Goal: Task Accomplishment & Management: Manage account settings

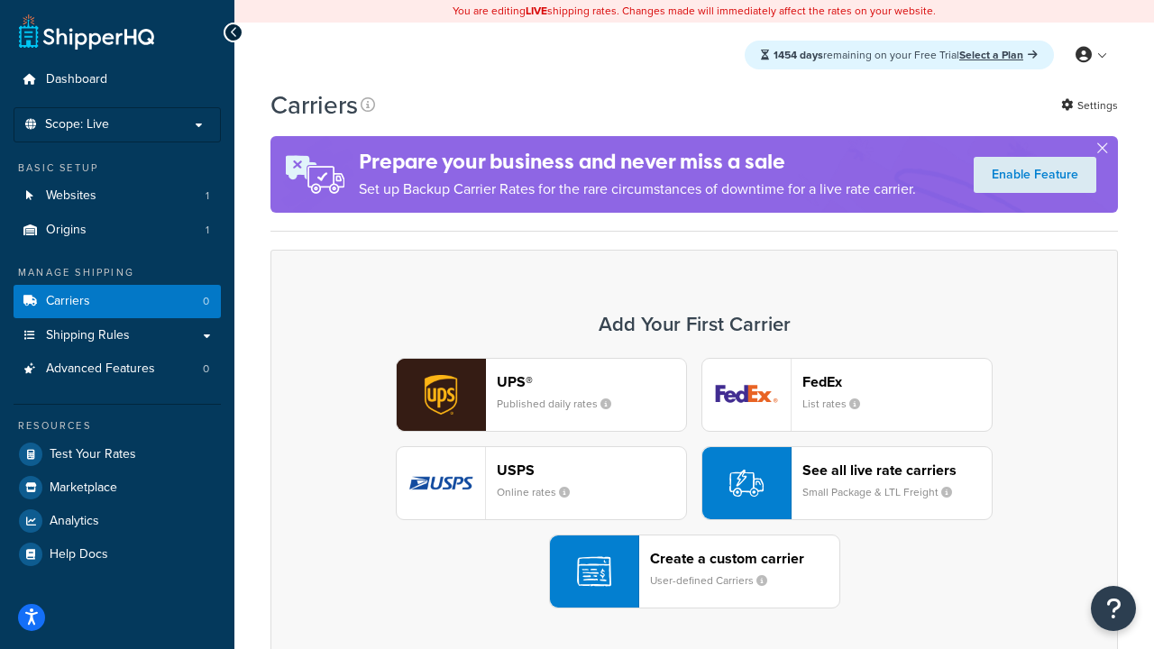
click at [694, 483] on div "UPS® Published daily rates FedEx List rates USPS Online rates See all live rate…" at bounding box center [694, 483] width 810 height 251
click at [897, 381] on header "FedEx" at bounding box center [897, 381] width 189 height 17
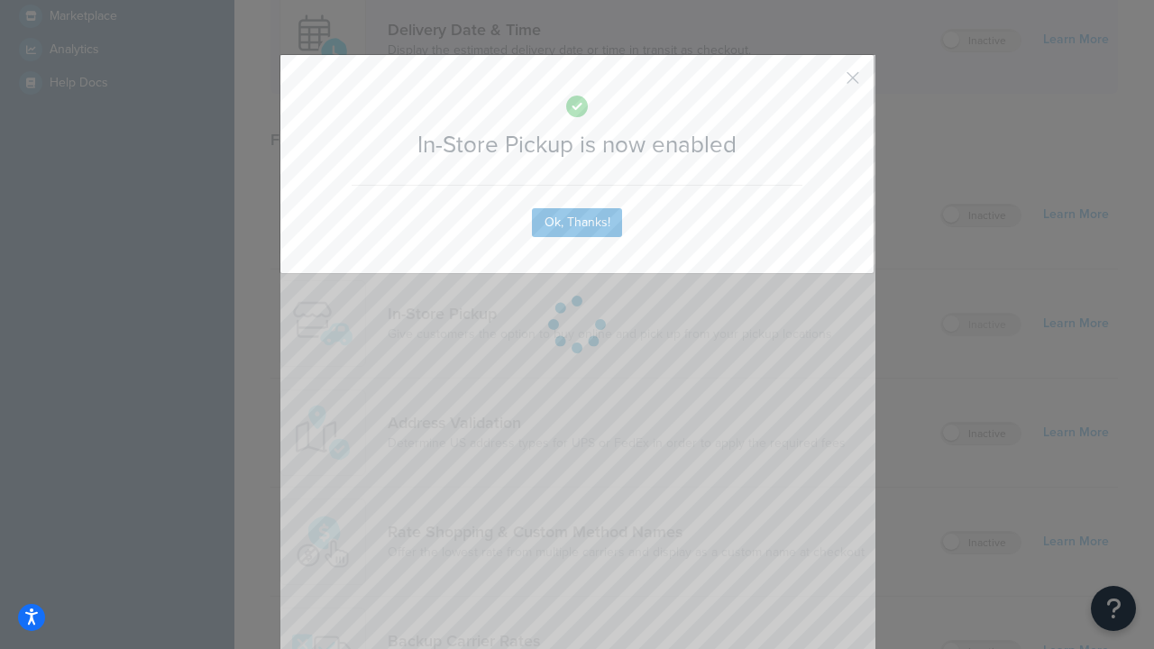
scroll to position [506, 0]
click at [826, 84] on button "button" at bounding box center [826, 84] width 5 height 5
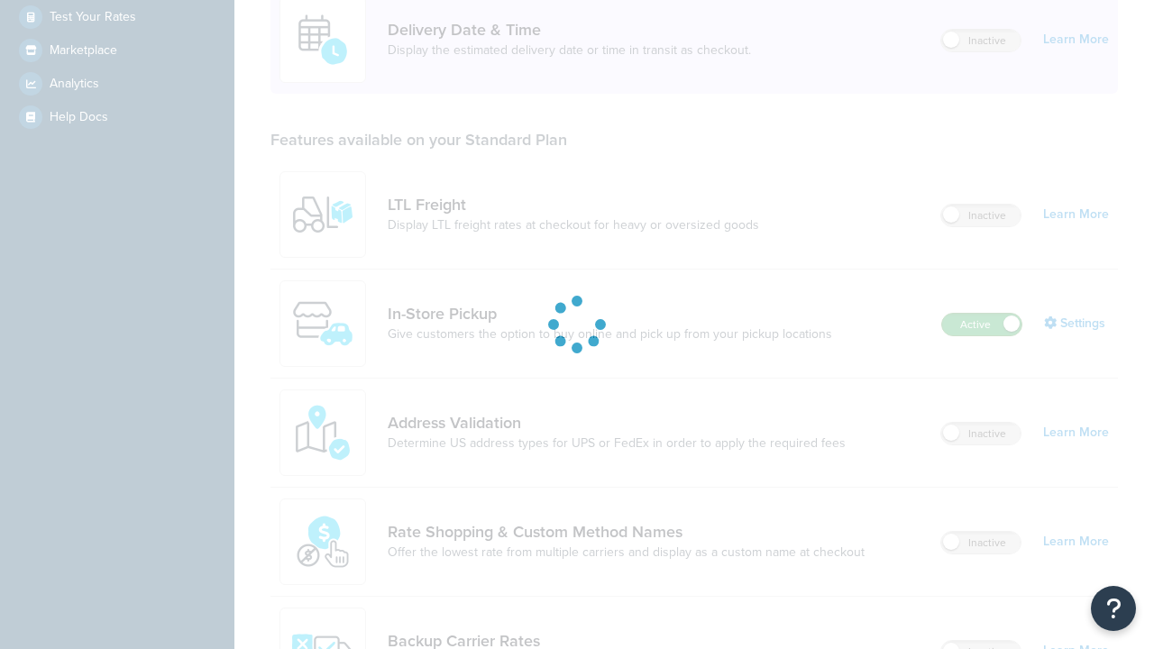
click at [982, 314] on label "Active" at bounding box center [981, 325] width 79 height 22
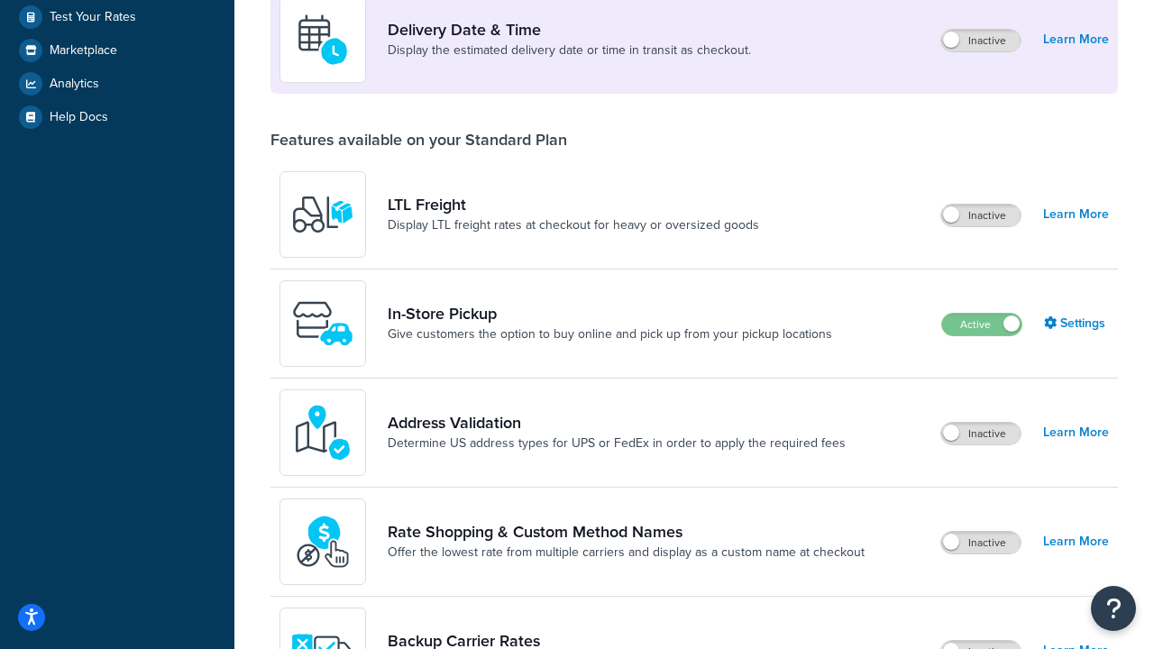
scroll to position [786, 0]
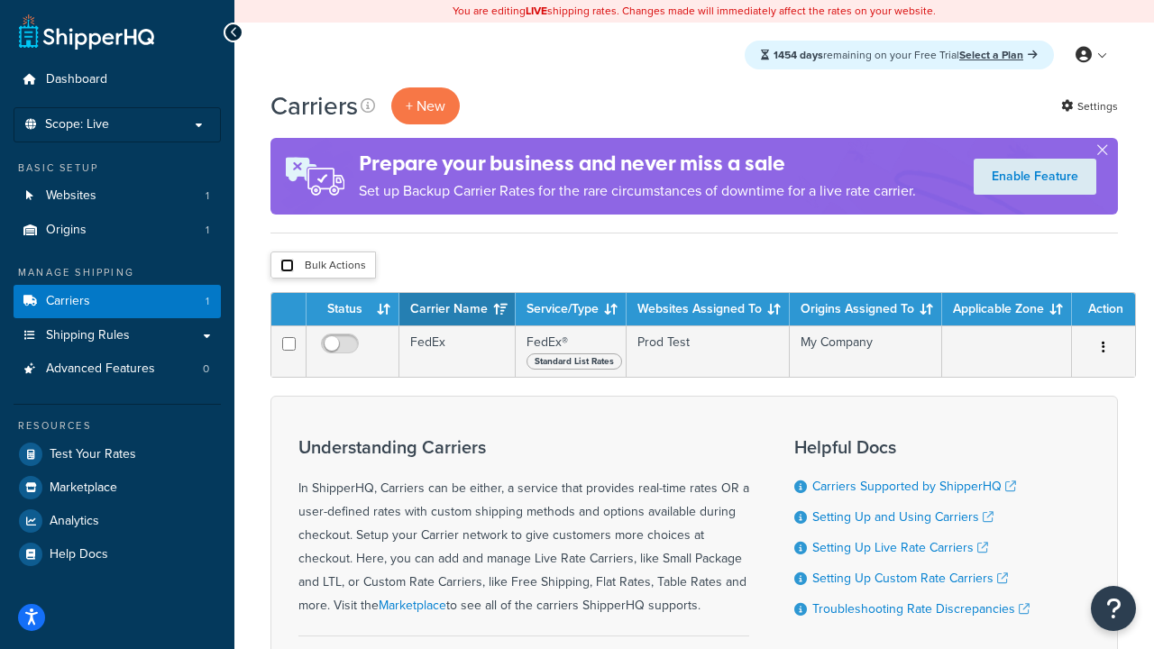
click at [287, 266] on input "checkbox" at bounding box center [287, 266] width 14 height 14
checkbox input "true"
click at [0, 0] on button "Delete" at bounding box center [0, 0] width 0 height 0
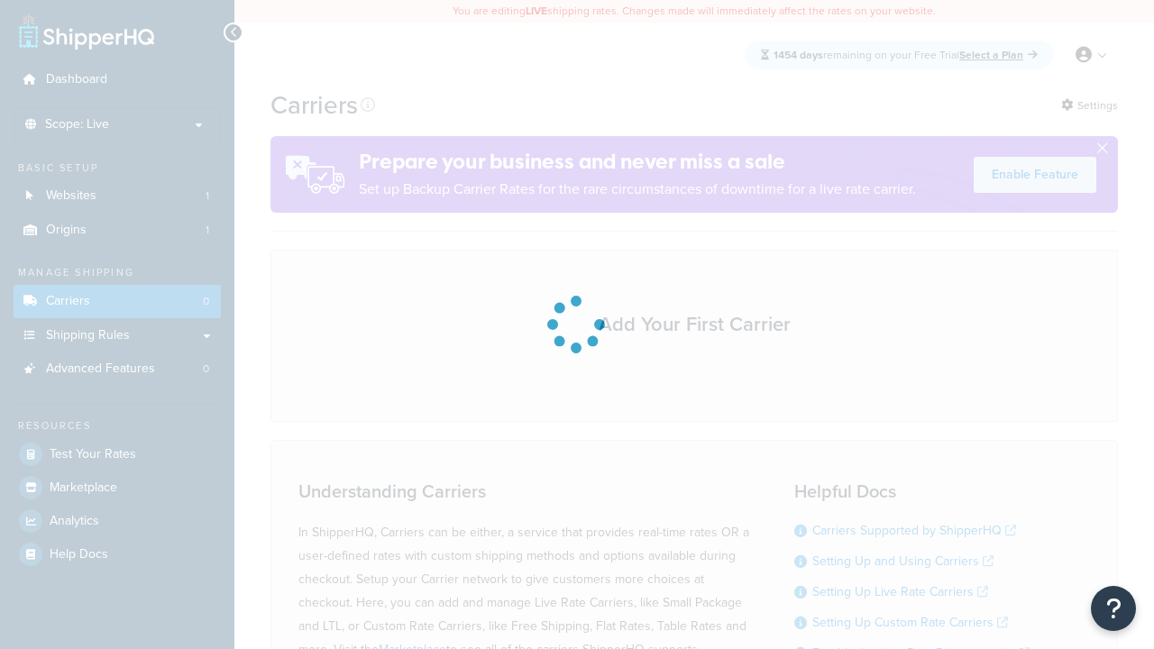
scroll to position [159, 0]
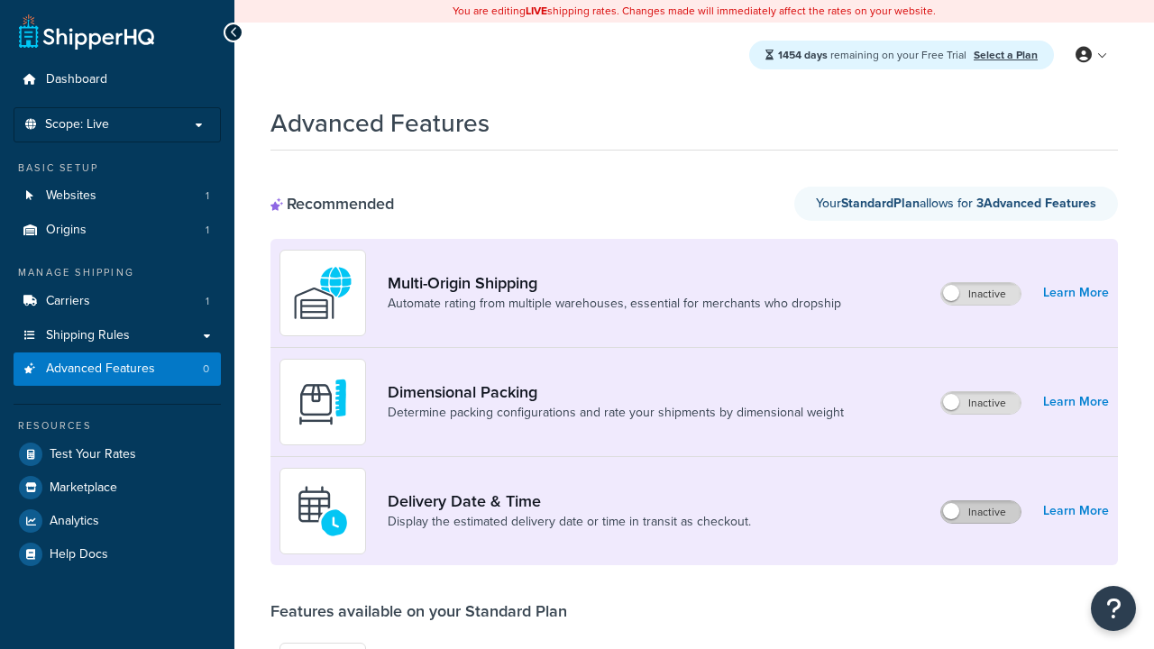
click at [981, 512] on label "Inactive" at bounding box center [981, 512] width 79 height 22
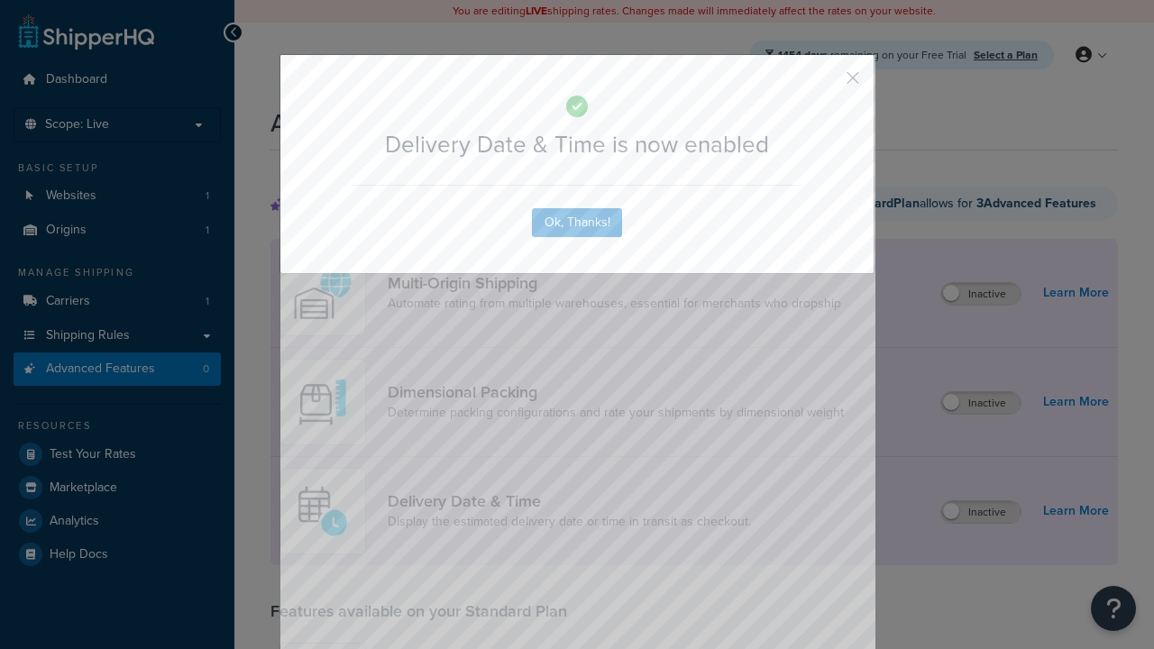
click at [826, 82] on button "button" at bounding box center [826, 84] width 5 height 5
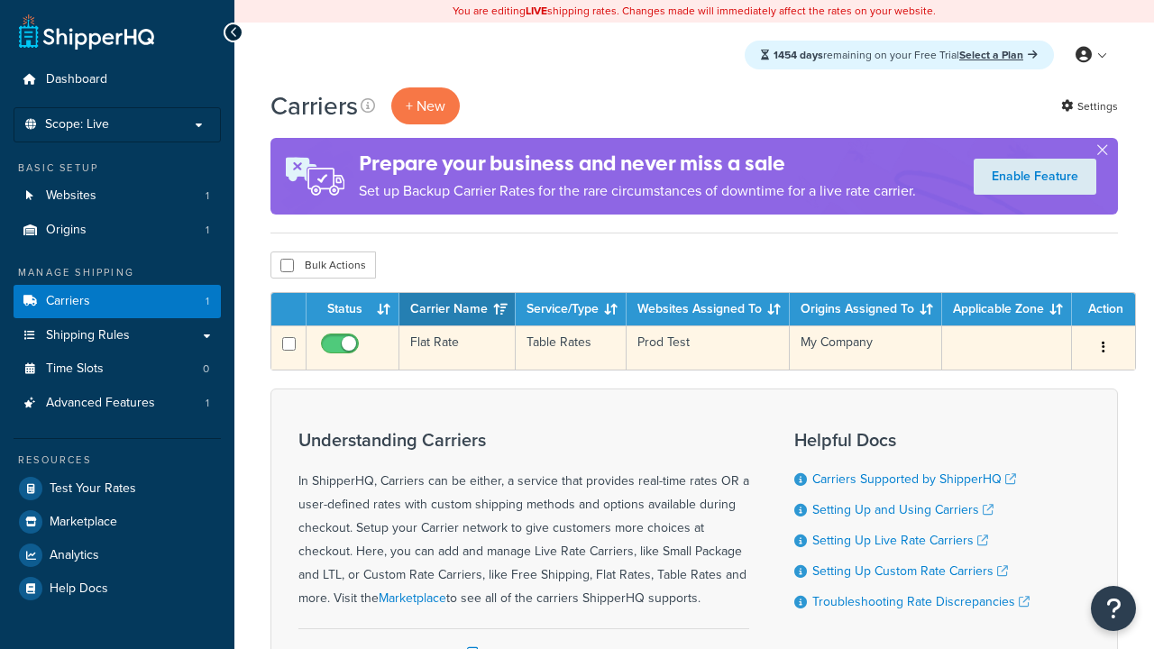
click at [457, 348] on td "Flat Rate" at bounding box center [458, 348] width 116 height 44
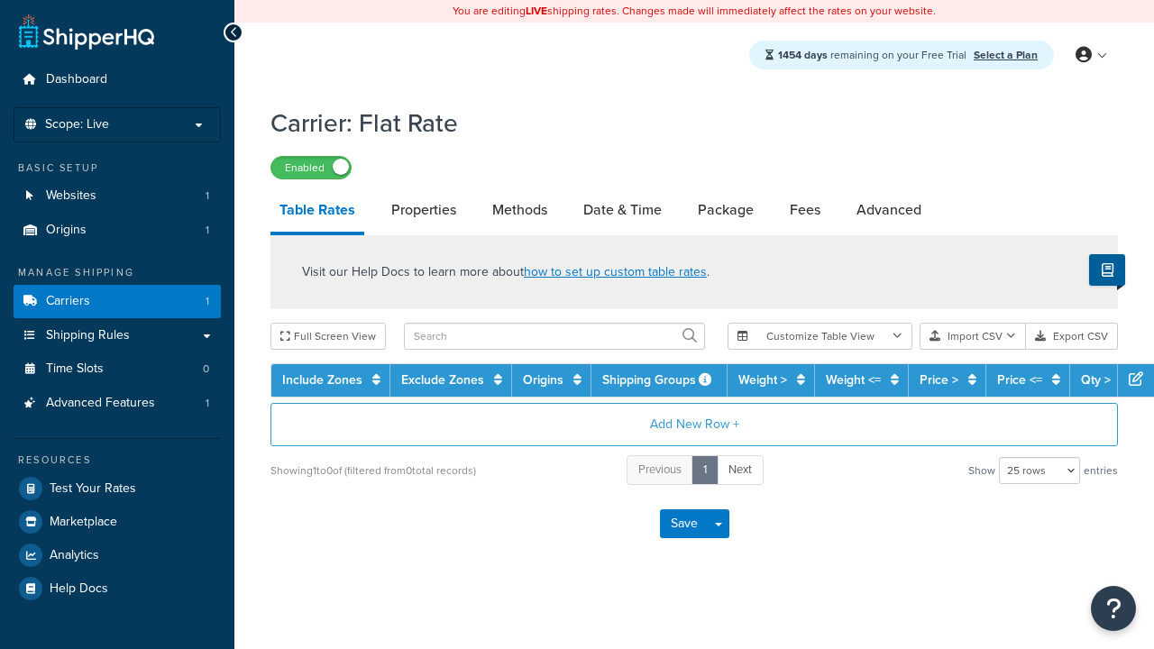
select select "25"
click at [622, 211] on link "Date & Time" at bounding box center [622, 209] width 96 height 43
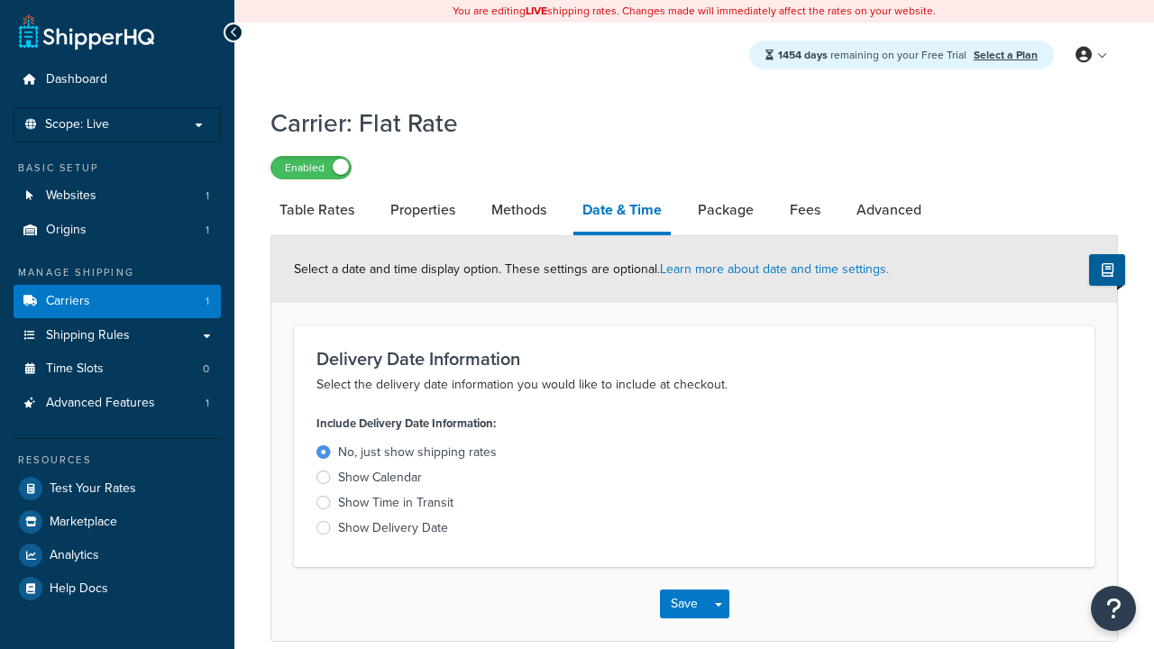
click at [380, 481] on div "Show Calendar" at bounding box center [380, 478] width 84 height 18
click at [0, 0] on input "Show Calendar" at bounding box center [0, 0] width 0 height 0
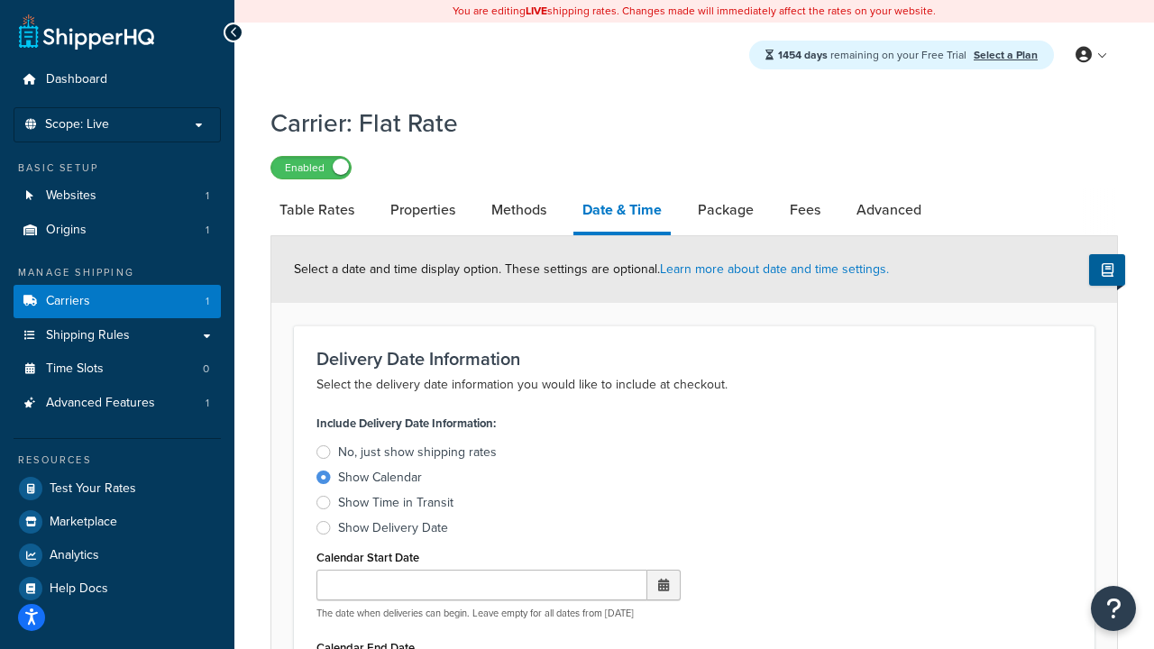
click at [380, 481] on div "Show Calendar" at bounding box center [380, 478] width 84 height 18
click at [0, 0] on input "Show Calendar" at bounding box center [0, 0] width 0 height 0
type input "07/29/2025"
type input "07/29/2026"
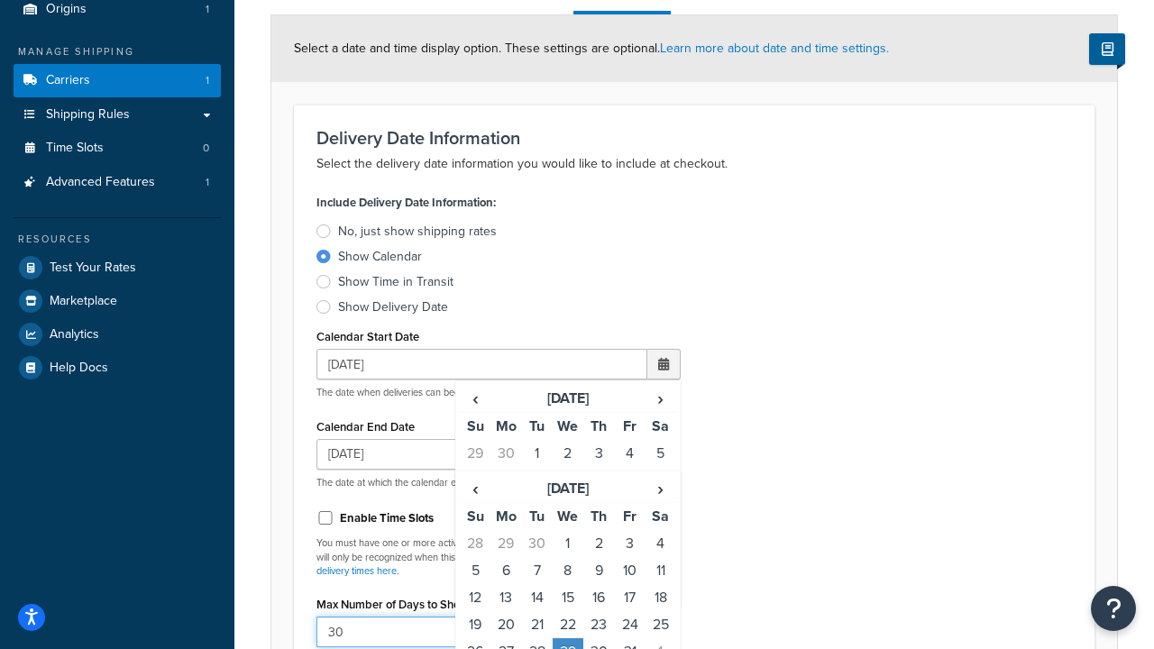
type input "30"
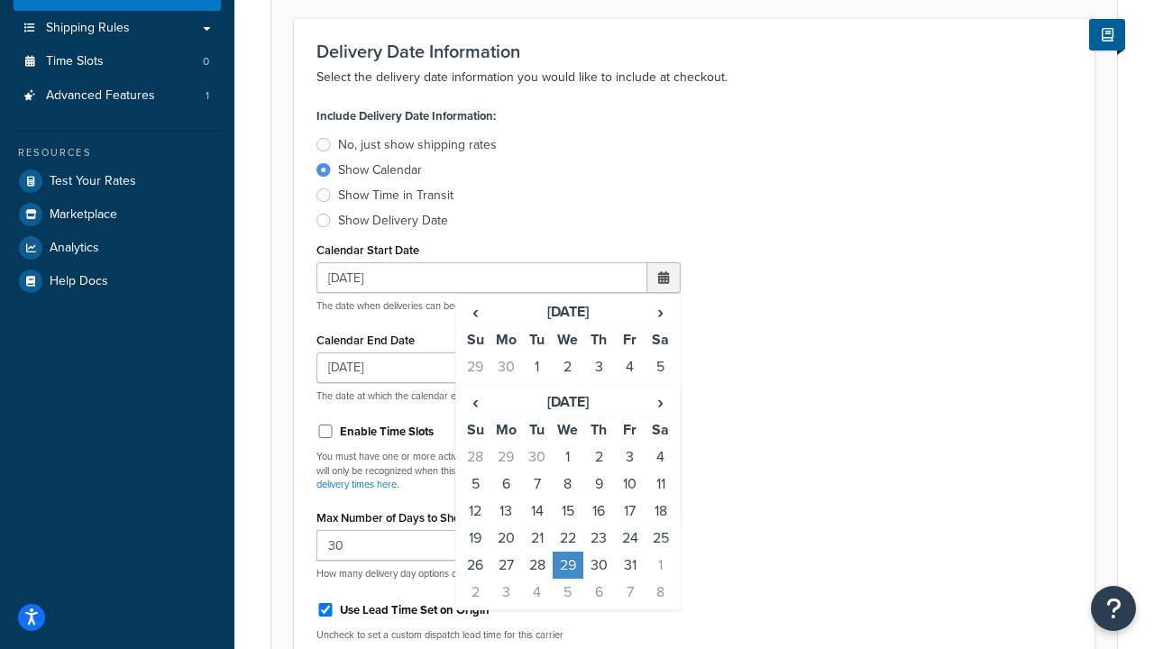
type input "11:00 AM"
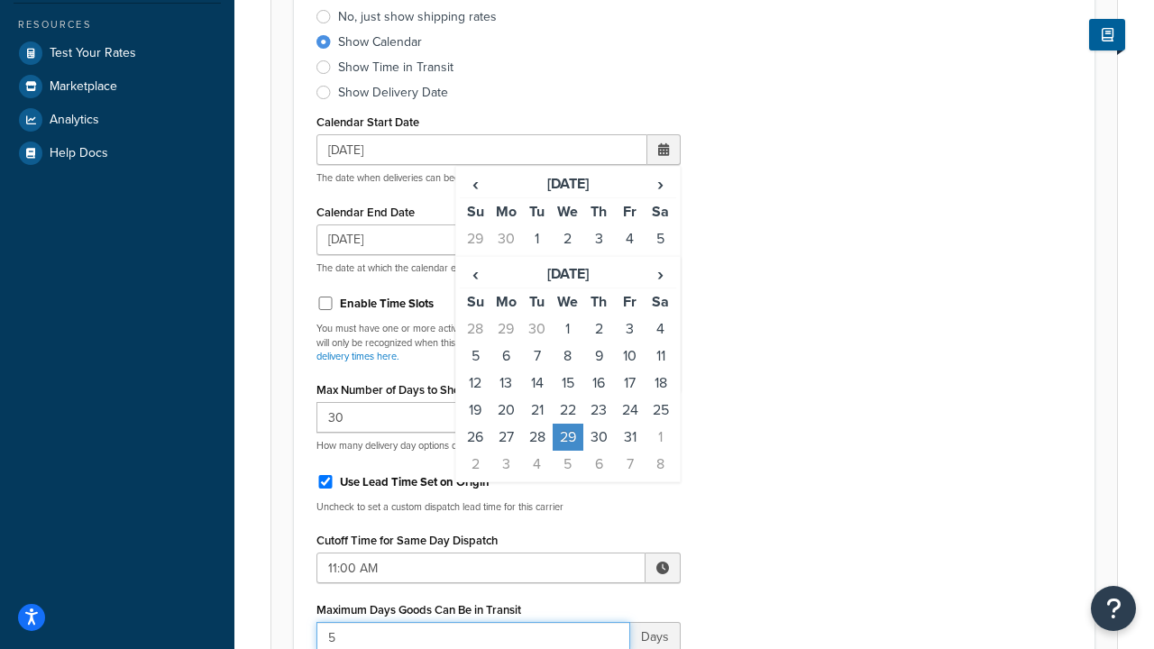
type input "5"
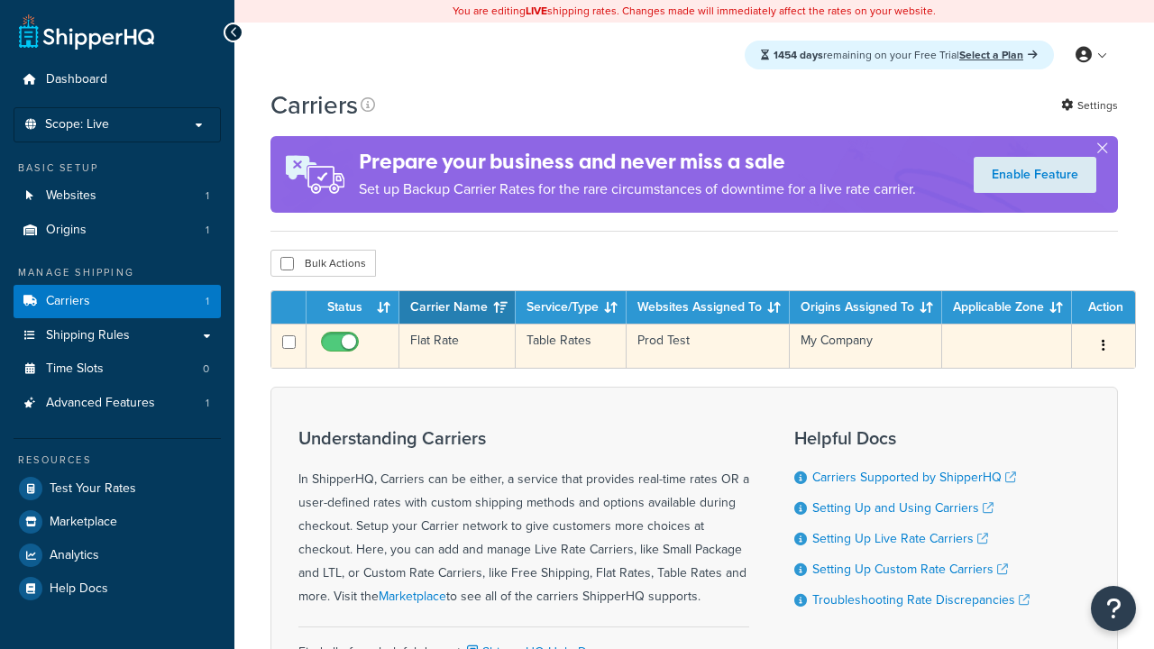
click at [457, 346] on td "Flat Rate" at bounding box center [458, 346] width 116 height 44
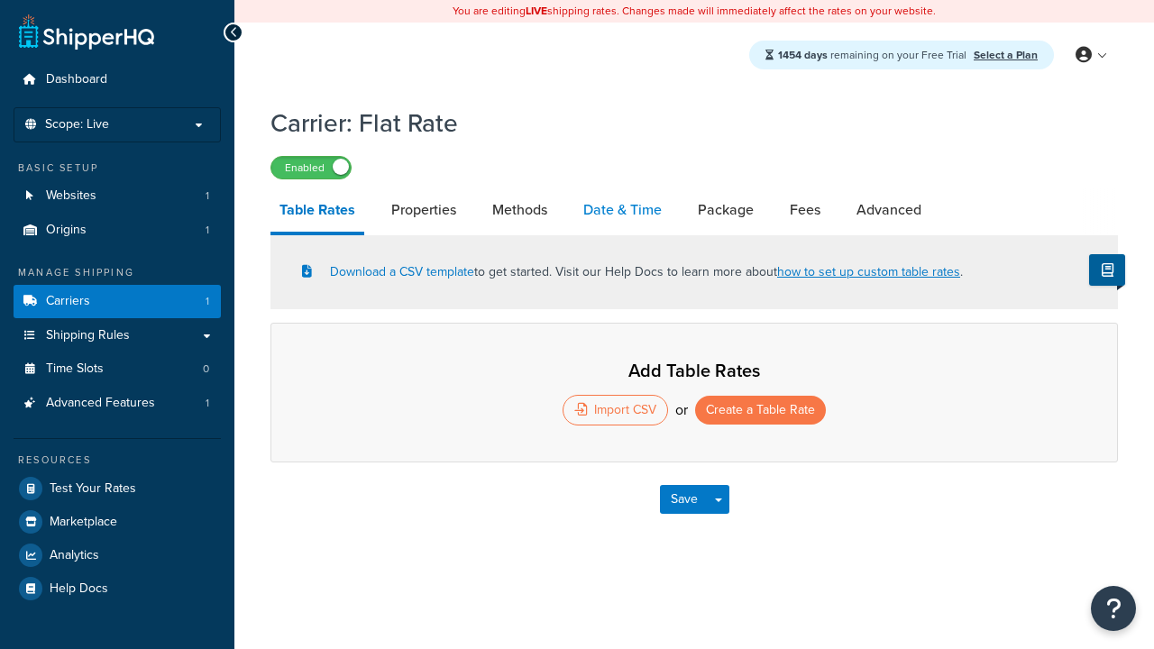
click at [622, 211] on link "Date & Time" at bounding box center [622, 209] width 96 height 43
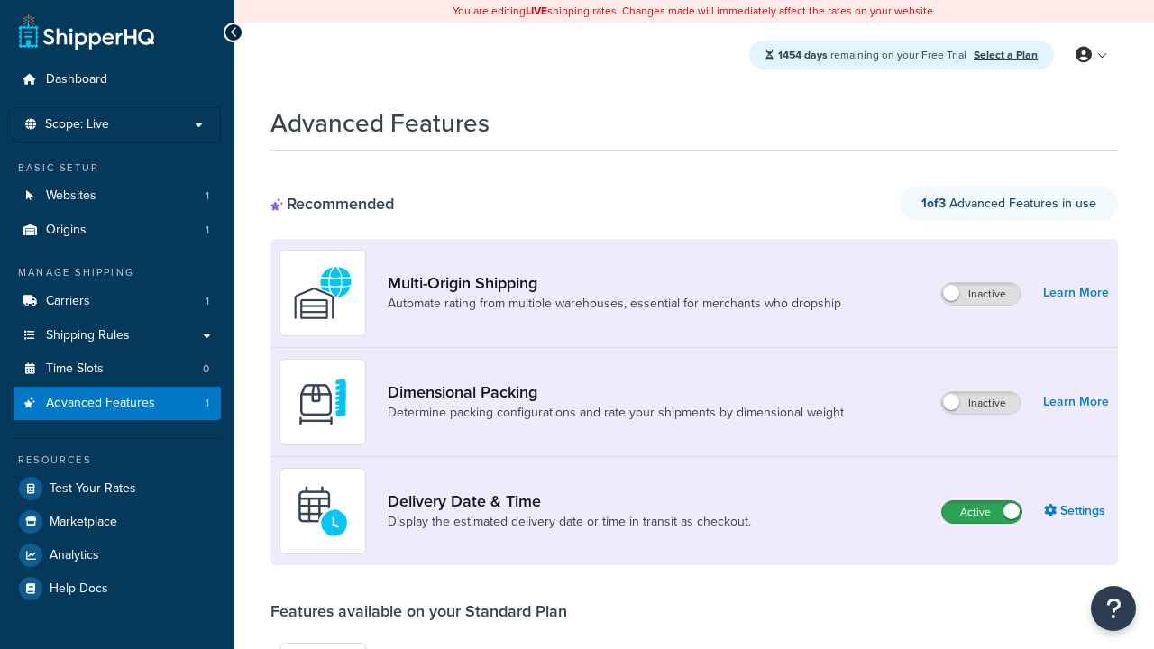
click at [982, 512] on label "Active" at bounding box center [981, 512] width 79 height 22
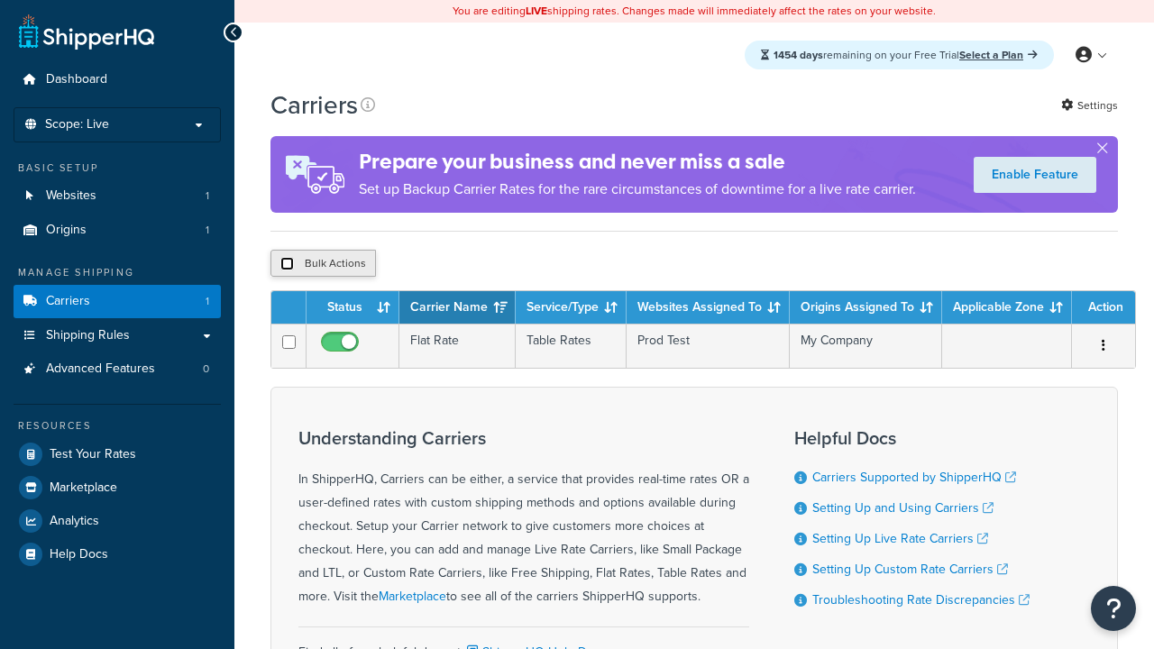
click at [287, 264] on input "checkbox" at bounding box center [287, 264] width 14 height 14
checkbox input "true"
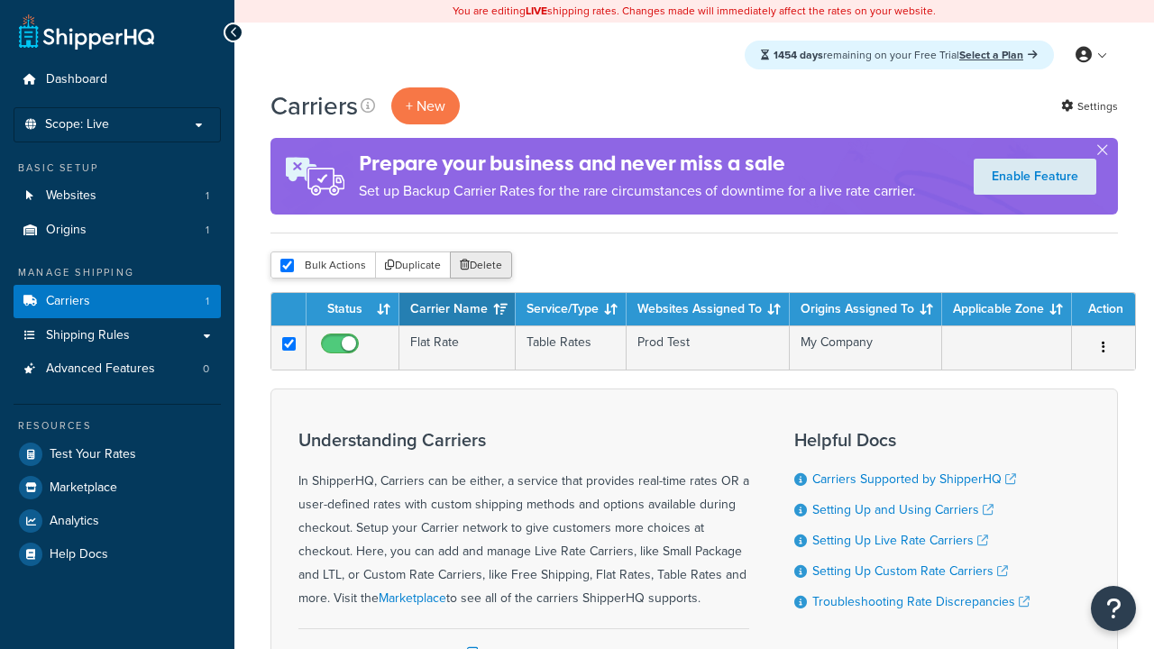
click at [485, 266] on button "Delete" at bounding box center [481, 265] width 62 height 27
